Goal: Transaction & Acquisition: Purchase product/service

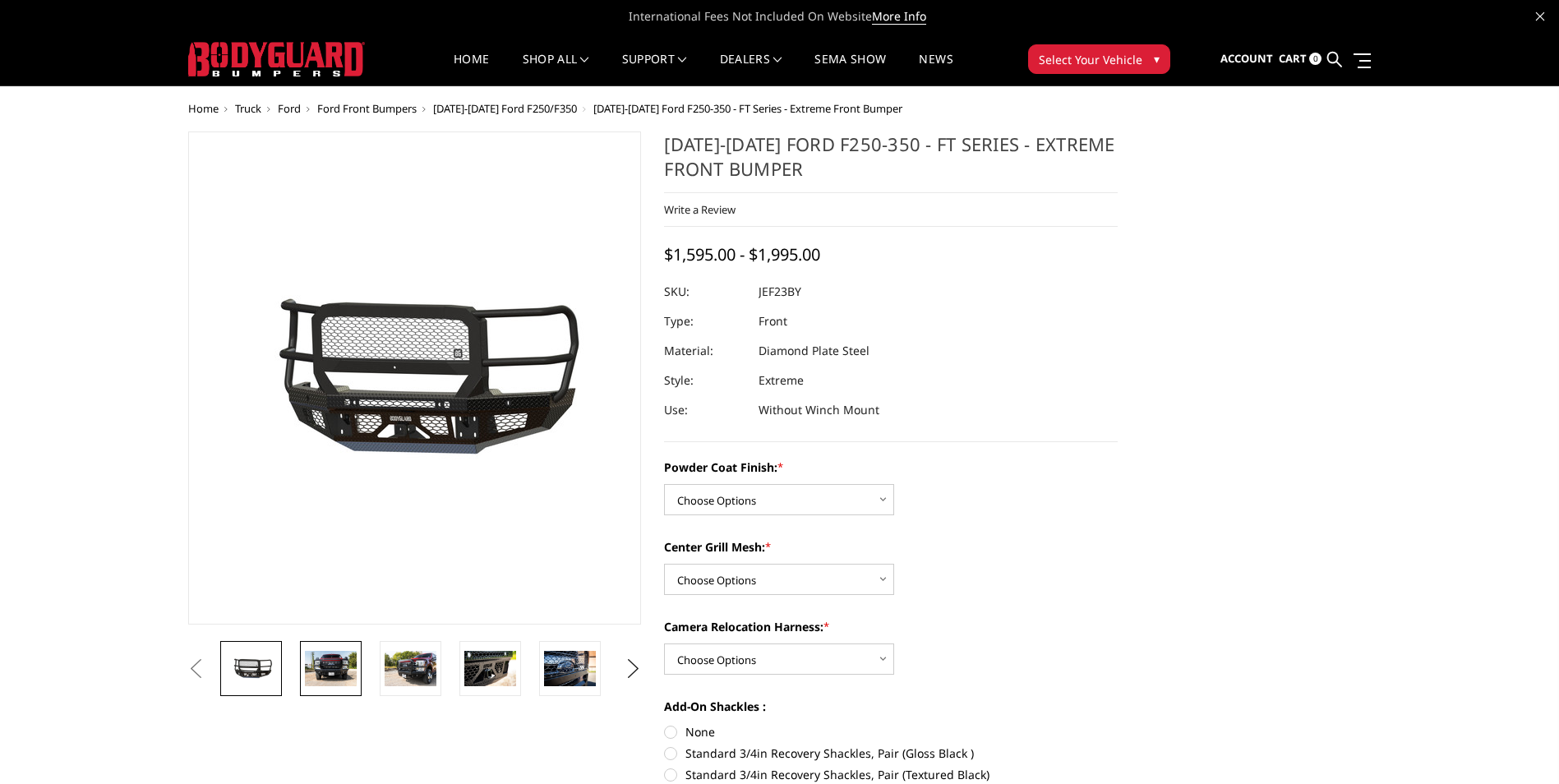
click at [335, 673] on img at bounding box center [331, 668] width 52 height 34
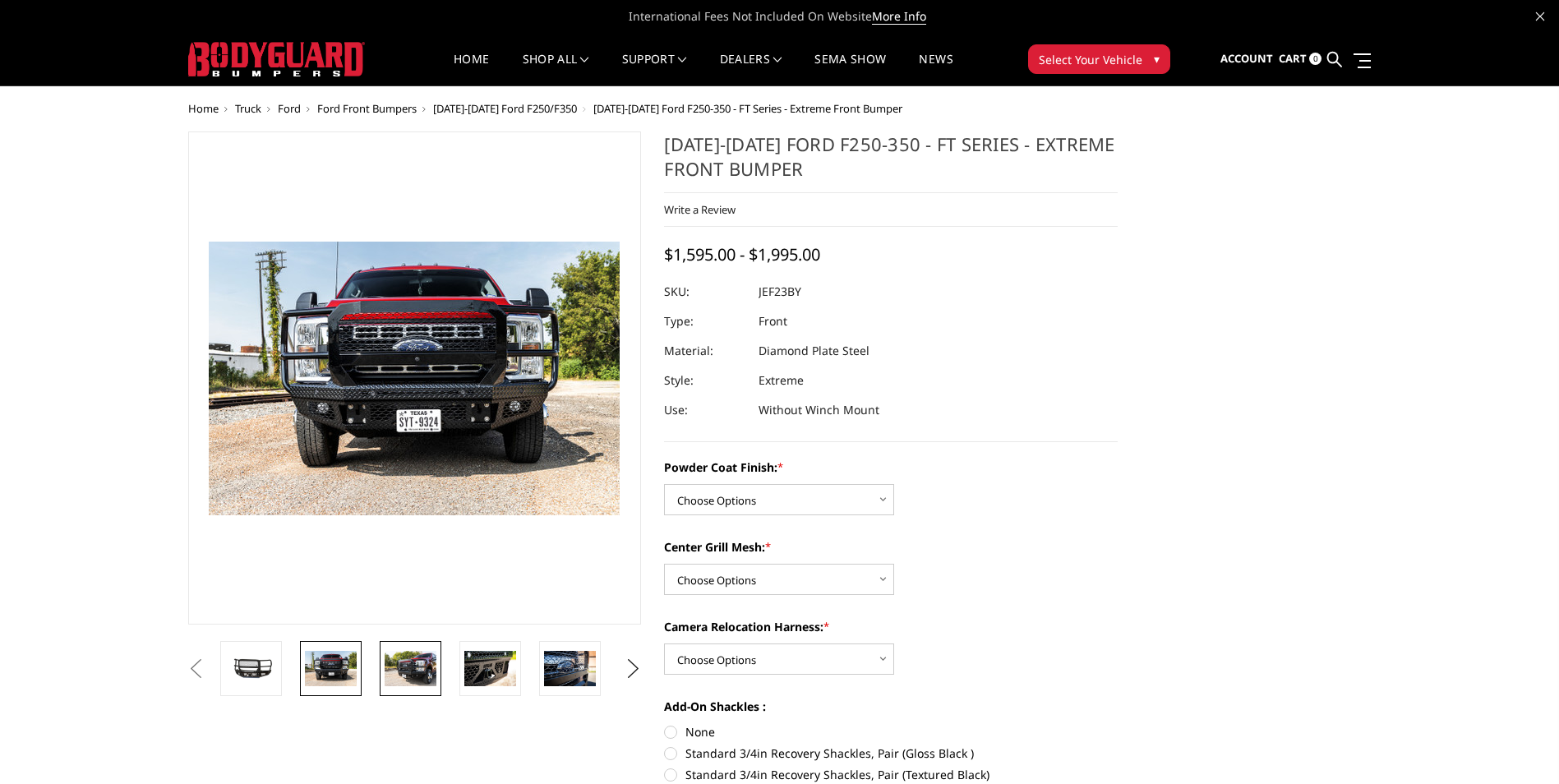
click at [427, 671] on img at bounding box center [410, 668] width 52 height 34
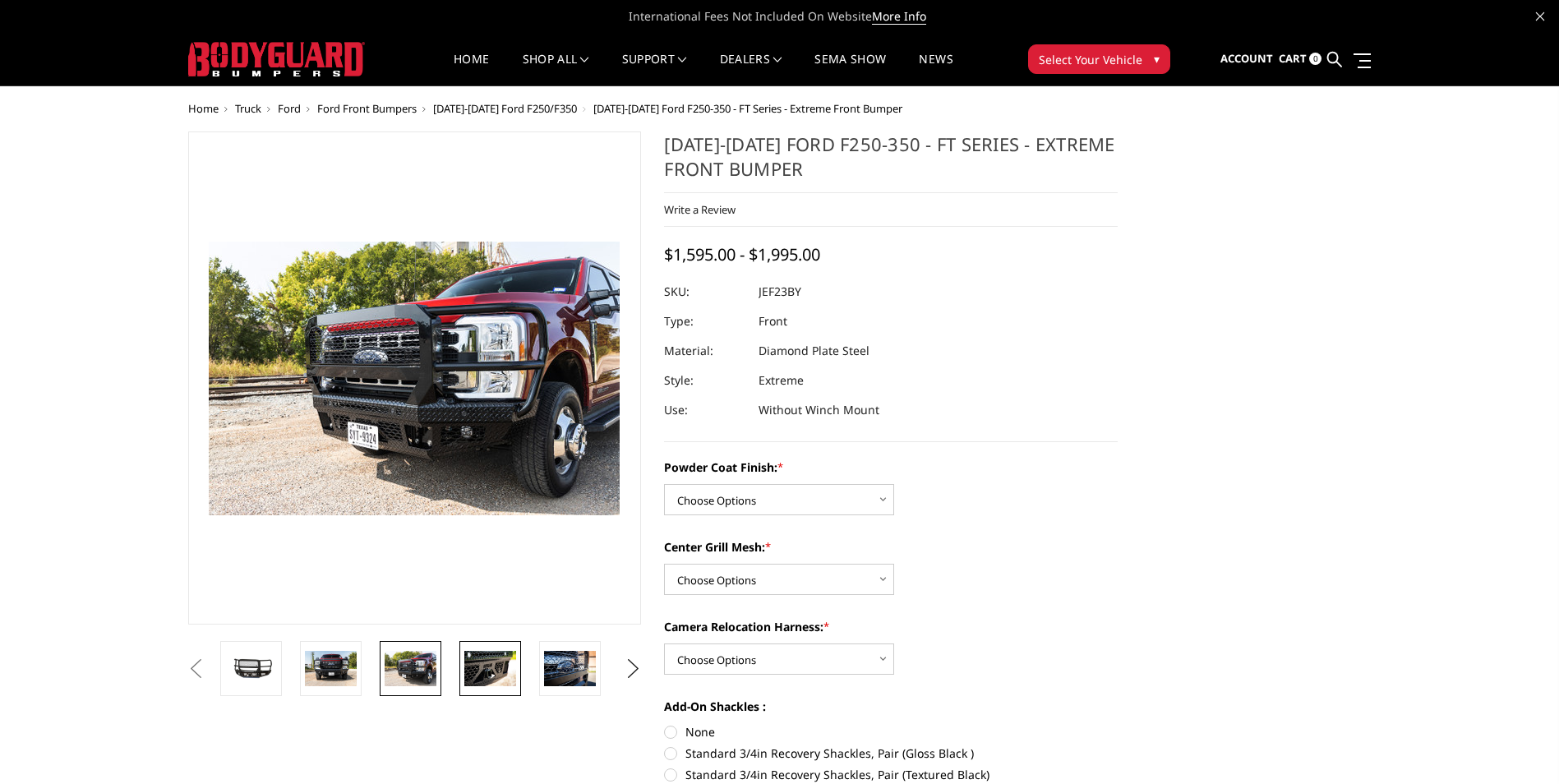
click at [492, 668] on img at bounding box center [490, 668] width 52 height 34
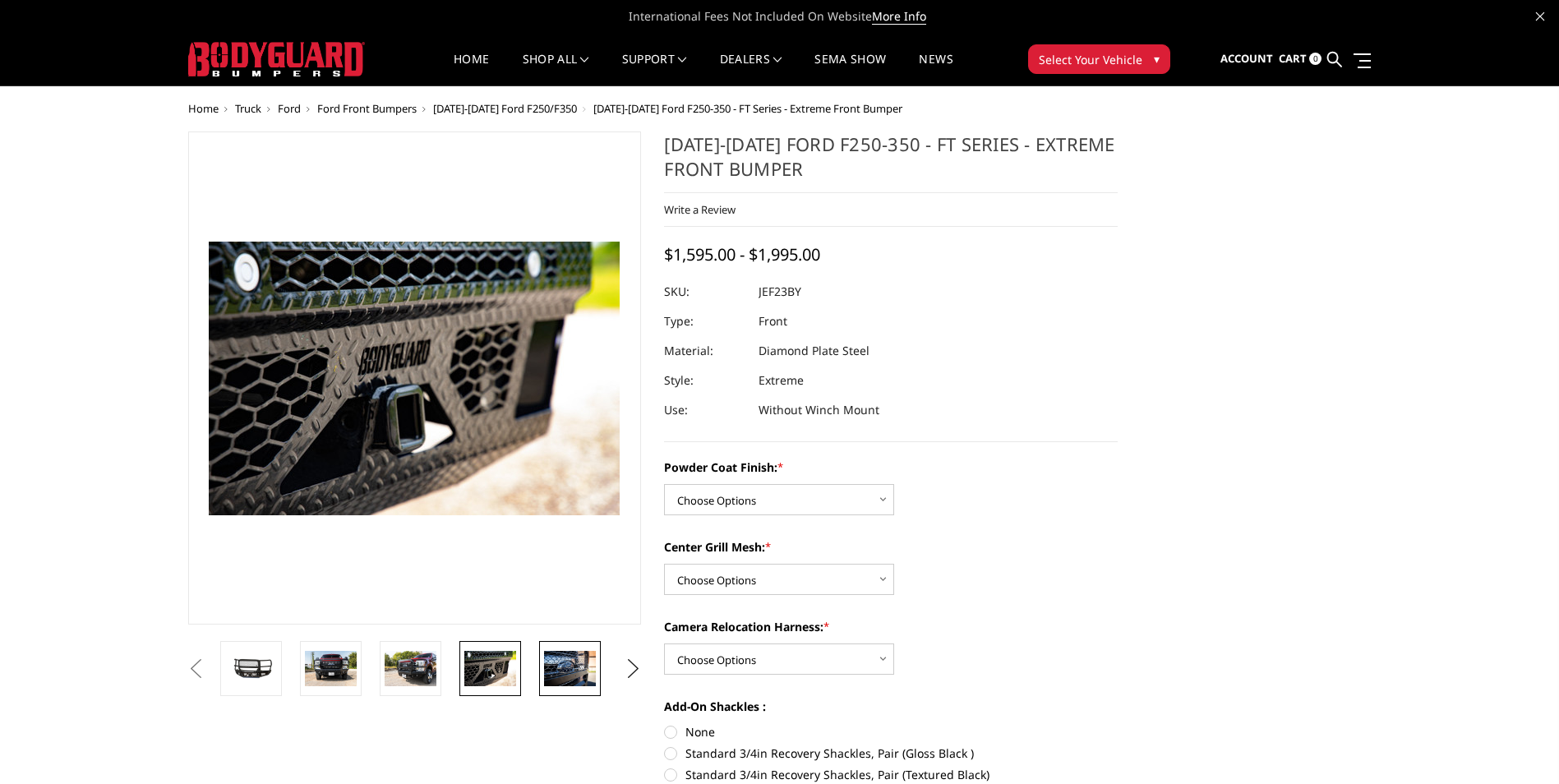
click at [542, 671] on link at bounding box center [570, 669] width 62 height 55
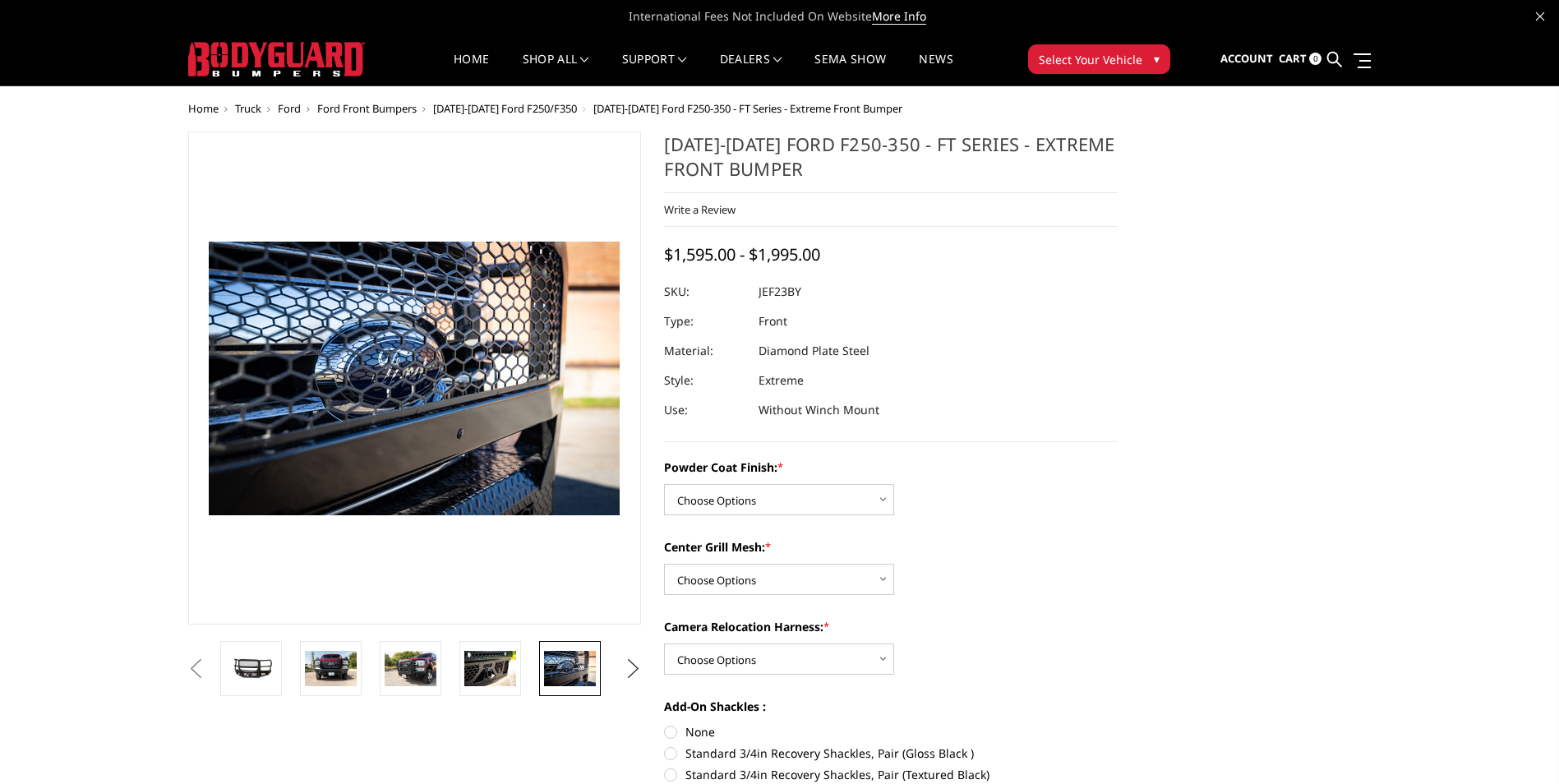
click at [631, 669] on button "Next" at bounding box center [633, 669] width 25 height 25
click at [551, 668] on img at bounding box center [570, 668] width 52 height 34
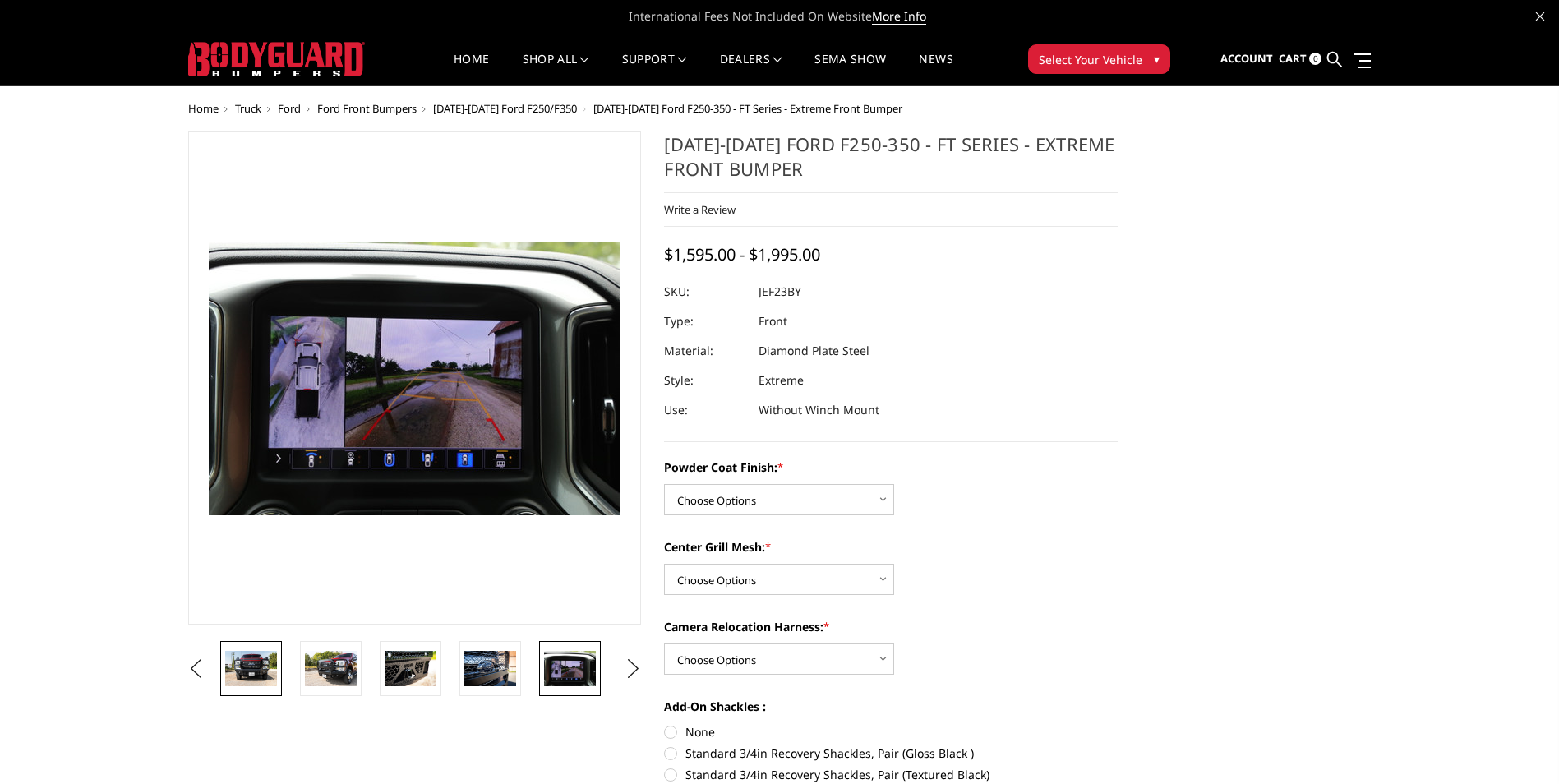
click at [261, 667] on img at bounding box center [251, 668] width 52 height 34
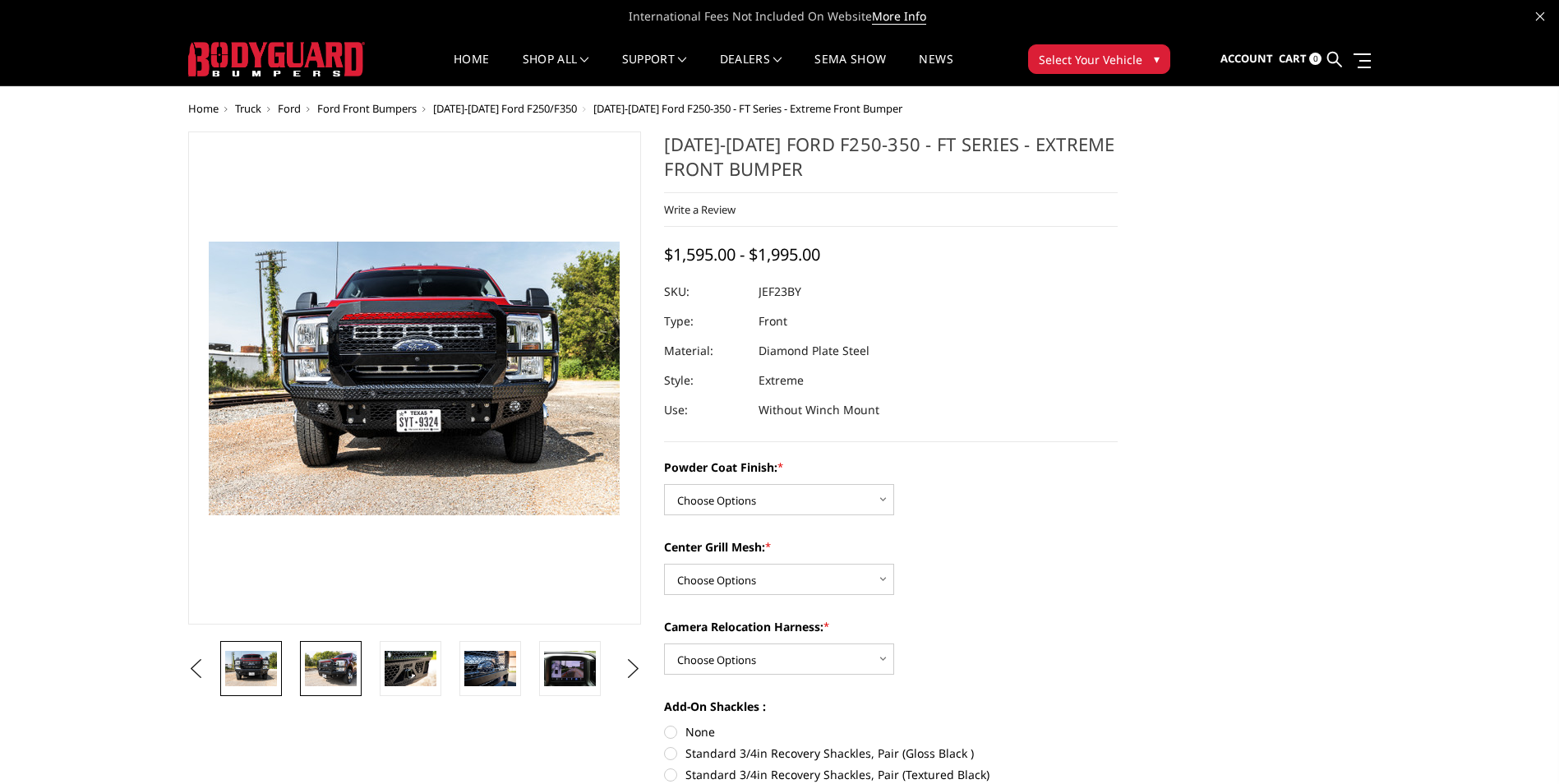
click at [304, 667] on link at bounding box center [330, 669] width 62 height 55
